Goal: Navigation & Orientation: Understand site structure

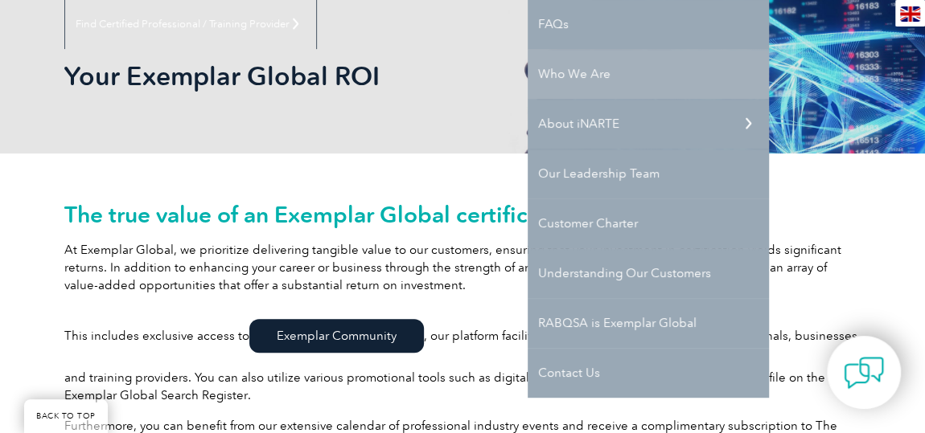
scroll to position [204, 0]
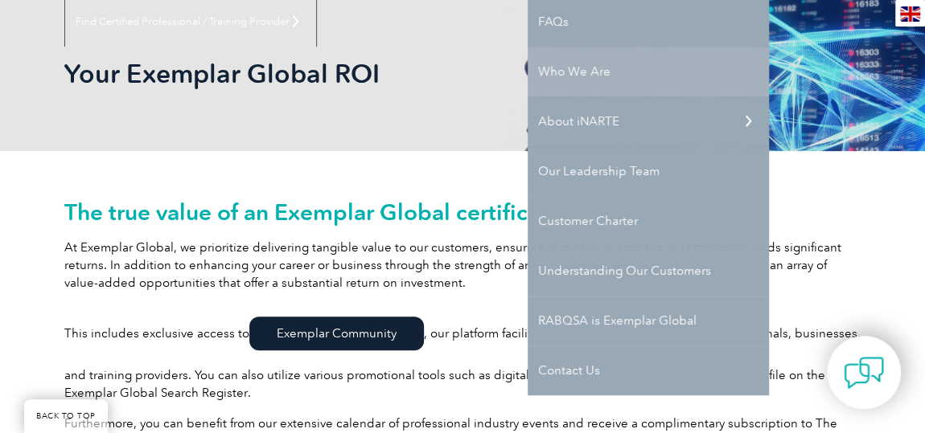
click at [593, 80] on link "Who We Are" at bounding box center [647, 72] width 241 height 50
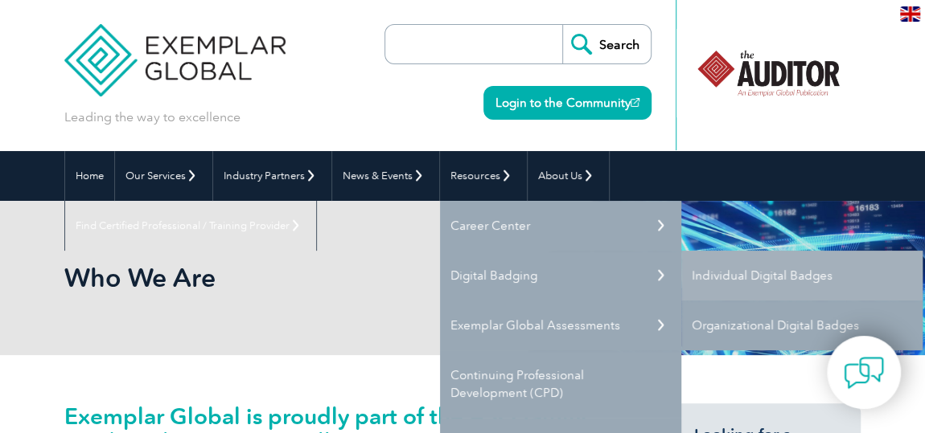
click at [726, 318] on link "Organizational Digital Badges" at bounding box center [801, 326] width 241 height 50
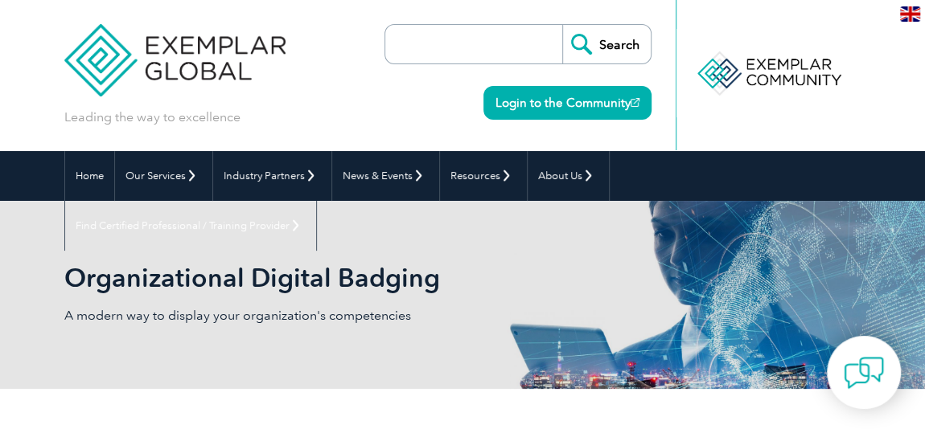
drag, startPoint x: 930, startPoint y: 27, endPoint x: 889, endPoint y: -47, distance: 84.6
